Goal: Ask a question

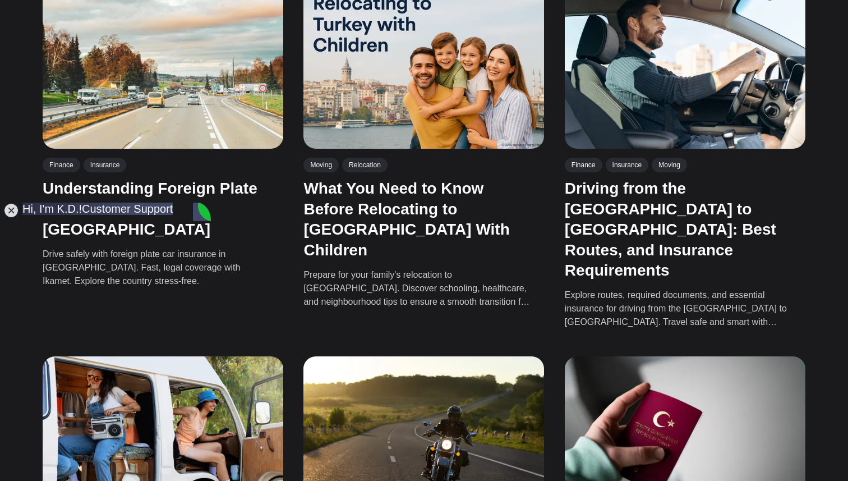
scroll to position [1682, 0]
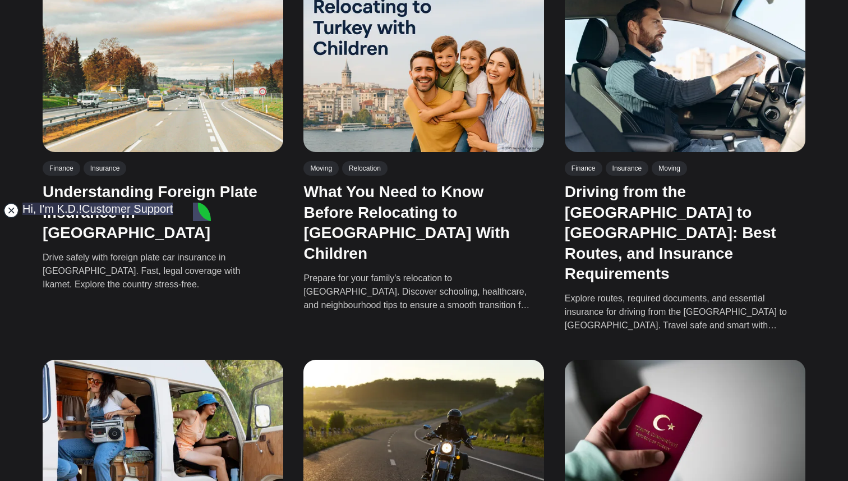
click at [15, 210] on jdiv at bounding box center [11, 210] width 16 height 16
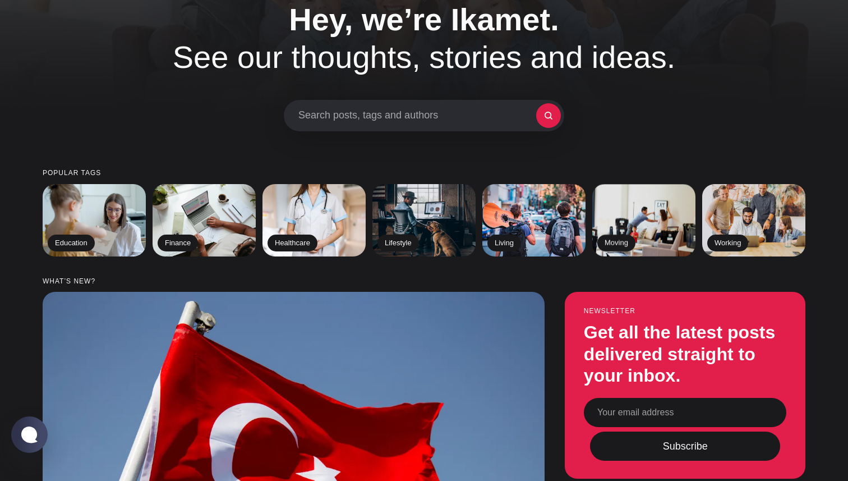
scroll to position [79, 0]
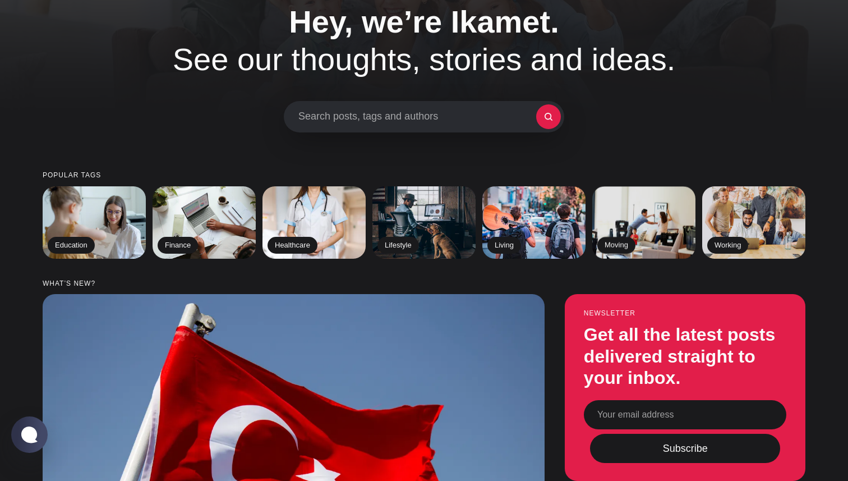
click at [419, 112] on span "Search posts, tags and authors" at bounding box center [417, 116] width 238 height 12
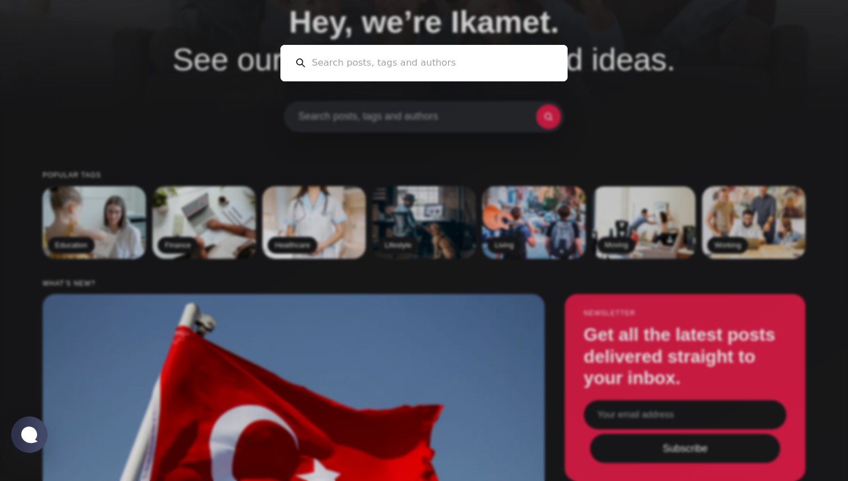
scroll to position [0, 0]
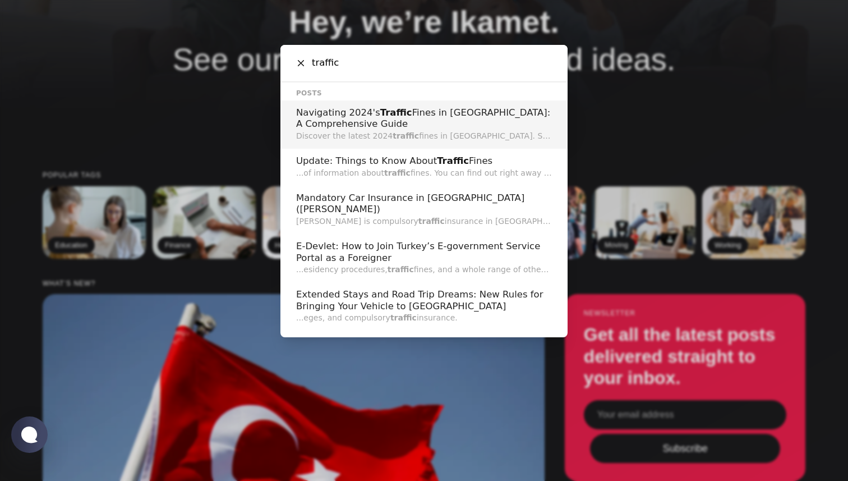
type input "traffic"
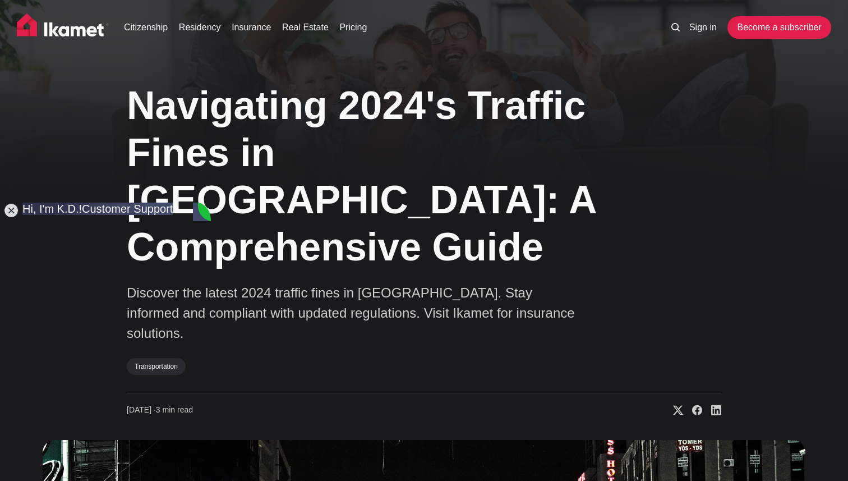
type textarea "D"
type textarea "Can I find traffic insurance here?"
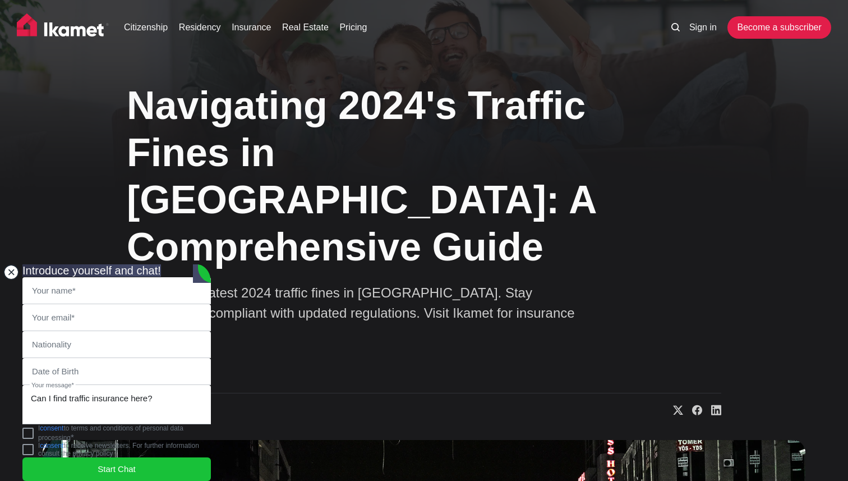
click at [12, 264] on jdiv at bounding box center [11, 272] width 16 height 16
